Goal: Navigation & Orientation: Find specific page/section

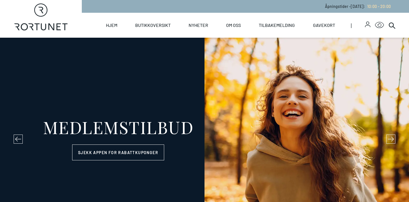
select select "NO"
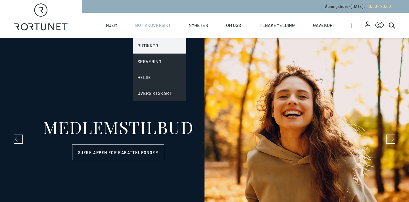
click at [154, 43] on link "Butikker" at bounding box center [159, 46] width 53 height 16
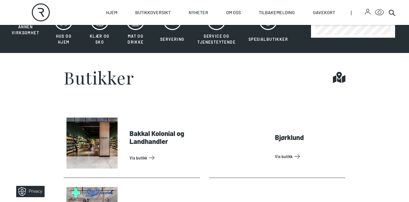
scroll to position [162, 0]
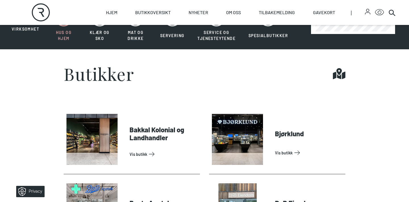
click at [67, 31] on span "Hus og hjem" at bounding box center [64, 35] width 16 height 11
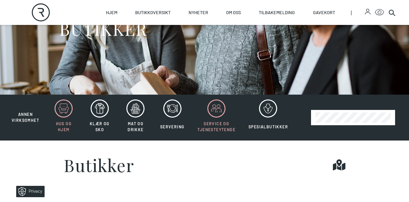
scroll to position [74, 0]
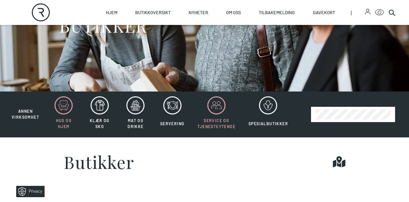
click at [217, 108] on icon at bounding box center [216, 105] width 18 height 18
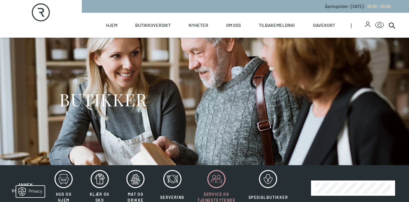
scroll to position [52, 0]
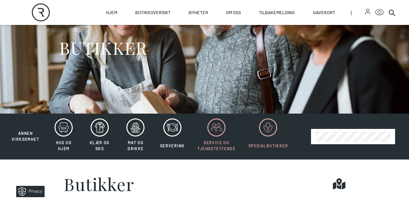
click at [267, 128] on icon at bounding box center [268, 128] width 18 height 18
